Goal: Communication & Community: Answer question/provide support

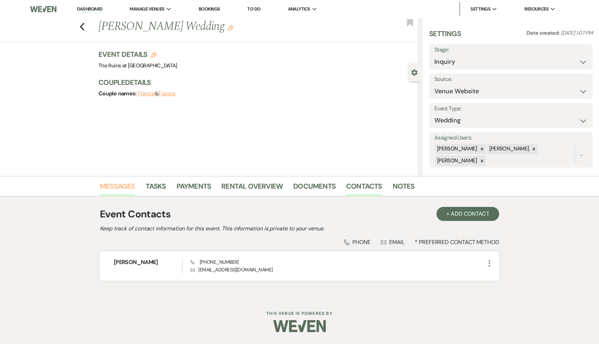
click at [113, 184] on link "Messages" at bounding box center [117, 187] width 35 height 15
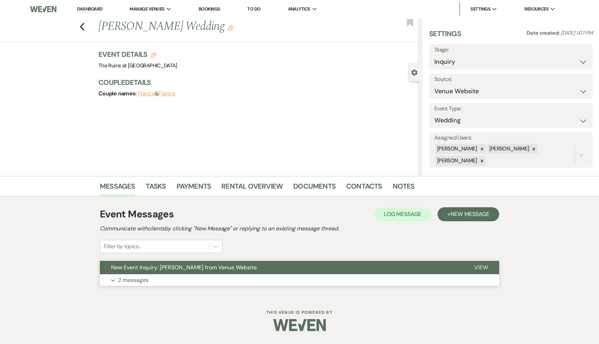
click at [172, 268] on span "New Event Inquiry: [PERSON_NAME] from Venue Website" at bounding box center [184, 266] width 146 height 7
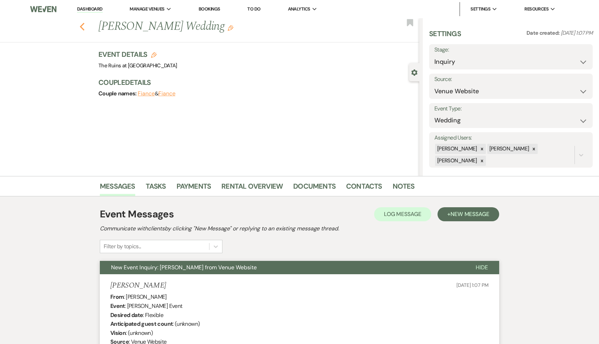
click at [82, 26] on icon "Previous" at bounding box center [81, 26] width 5 height 8
